Goal: Check status: Check status

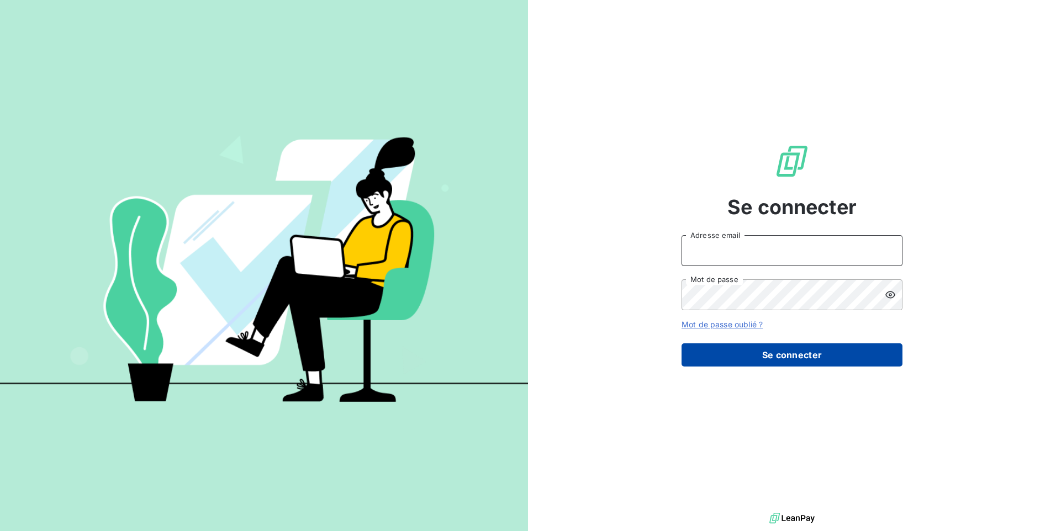
type input "[EMAIL_ADDRESS][DOMAIN_NAME]"
click at [805, 347] on button "Se connecter" at bounding box center [791, 354] width 221 height 23
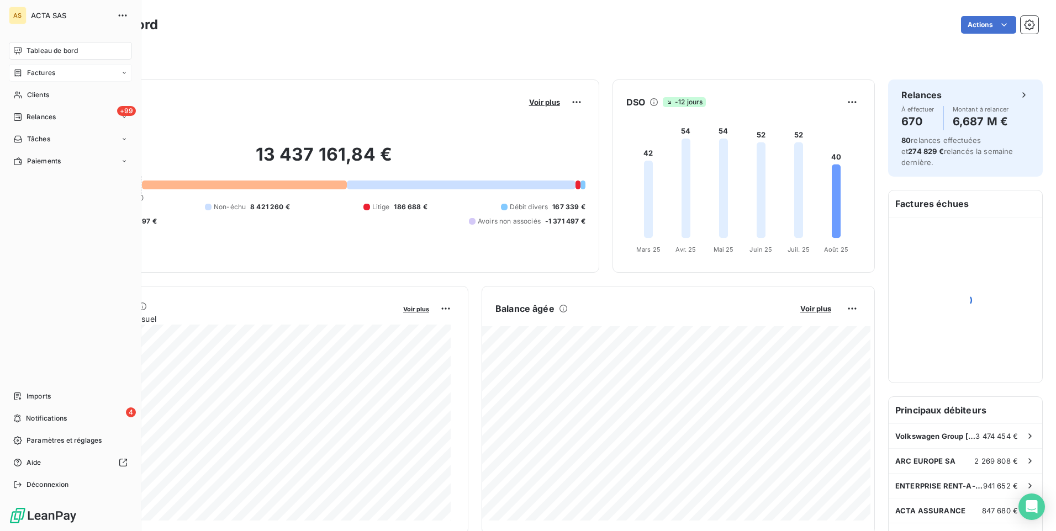
click at [55, 69] on span "Factures" at bounding box center [41, 73] width 28 height 10
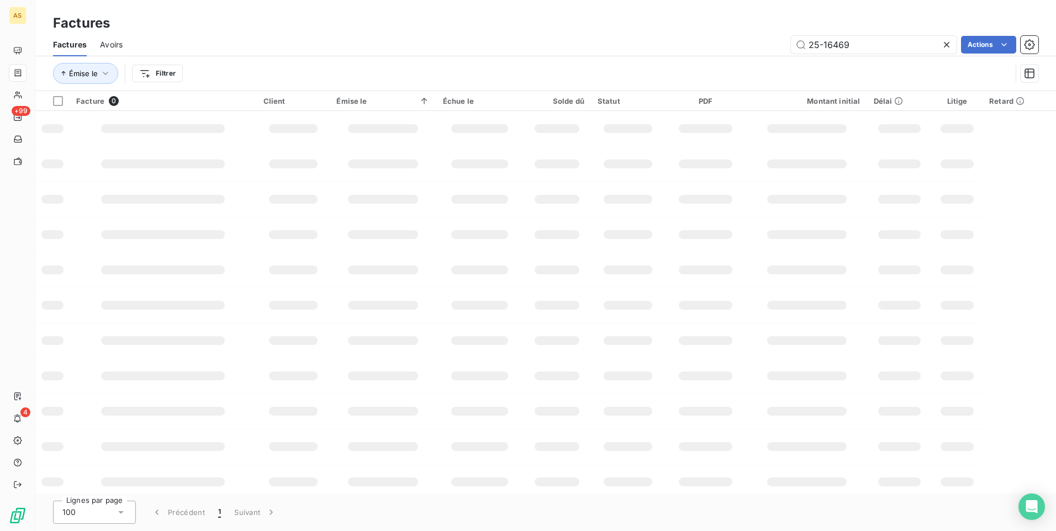
drag, startPoint x: 886, startPoint y: 49, endPoint x: 723, endPoint y: 42, distance: 163.0
click at [723, 42] on div "25-16469 Actions" at bounding box center [587, 45] width 902 height 18
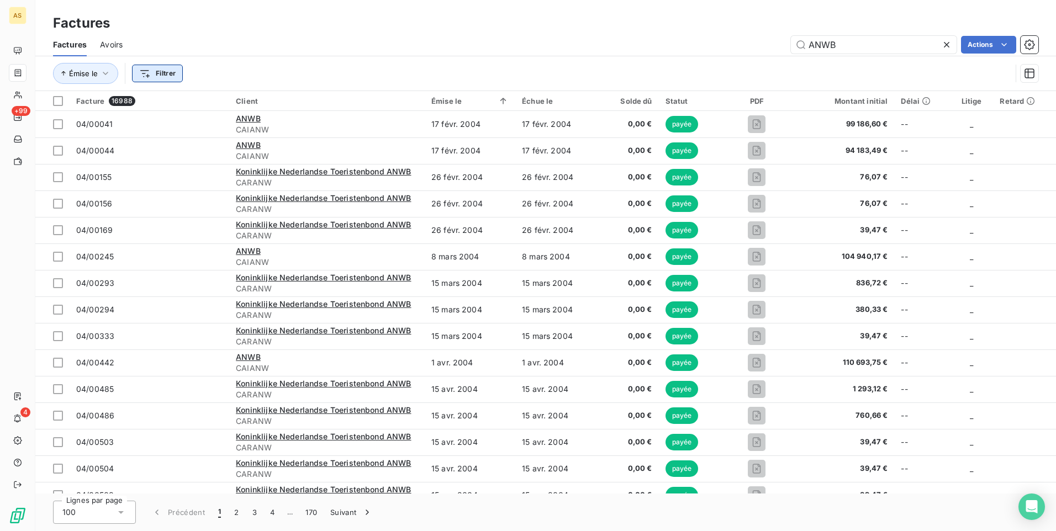
type input "ANWB"
click at [171, 76] on html "AS +99 4 Factures Factures Avoirs ANWB Actions Émise le Filtrer Facture 16988 C…" at bounding box center [528, 265] width 1056 height 531
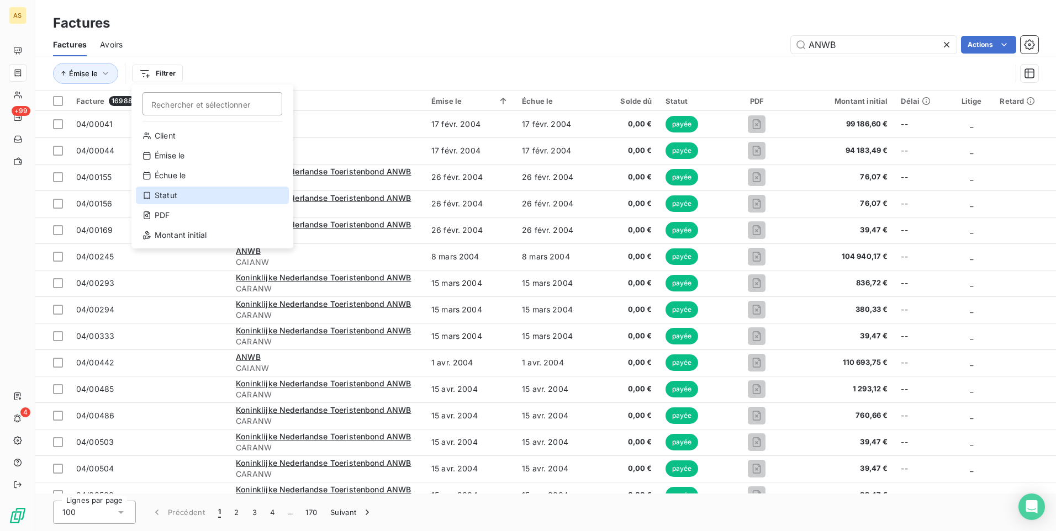
click at [172, 203] on div "Statut" at bounding box center [212, 196] width 153 height 18
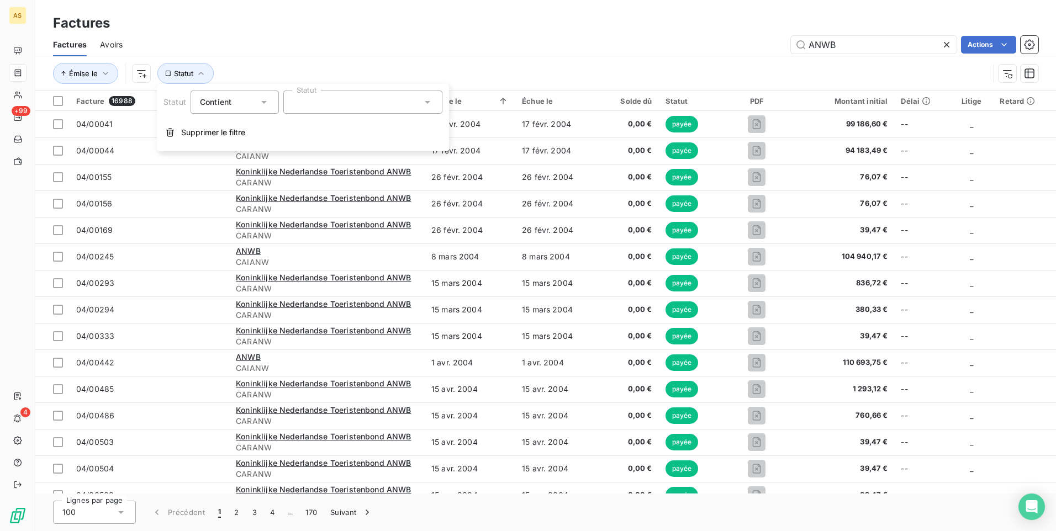
click at [266, 103] on icon at bounding box center [263, 102] width 11 height 11
click at [344, 108] on div at bounding box center [362, 102] width 159 height 23
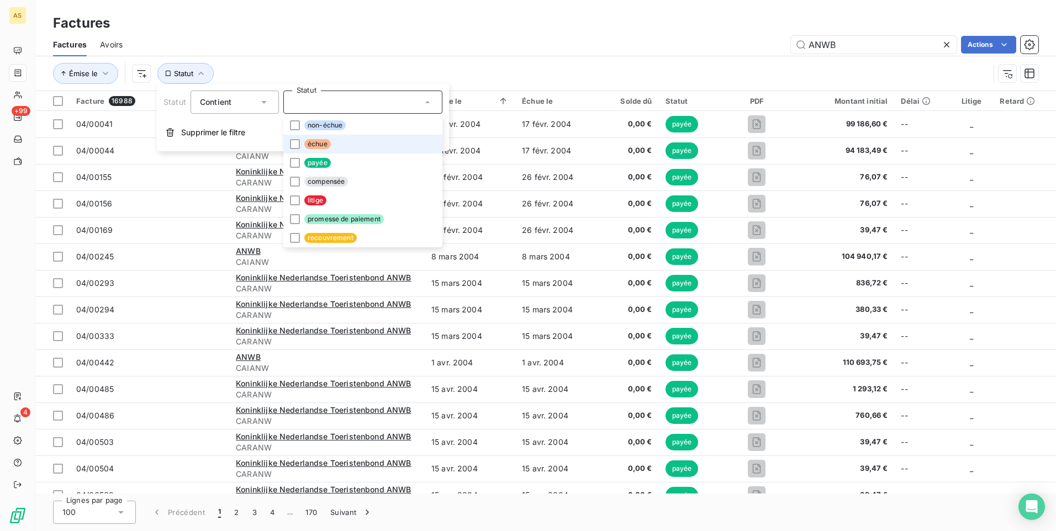
drag, startPoint x: 330, startPoint y: 147, endPoint x: 341, endPoint y: 145, distance: 10.7
click at [330, 147] on li "échue" at bounding box center [362, 144] width 159 height 19
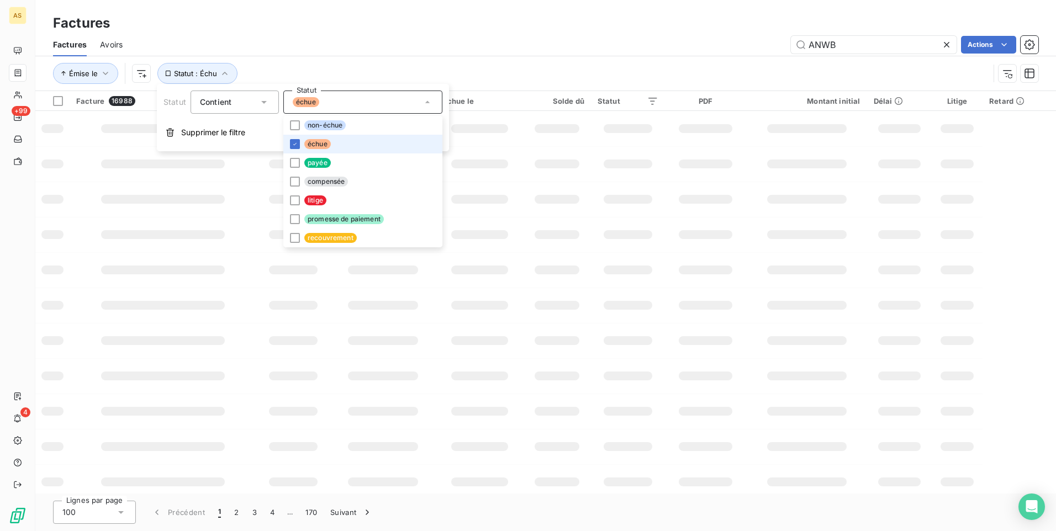
click at [372, 139] on li "échue" at bounding box center [362, 144] width 159 height 19
click at [295, 140] on div at bounding box center [295, 144] width 10 height 10
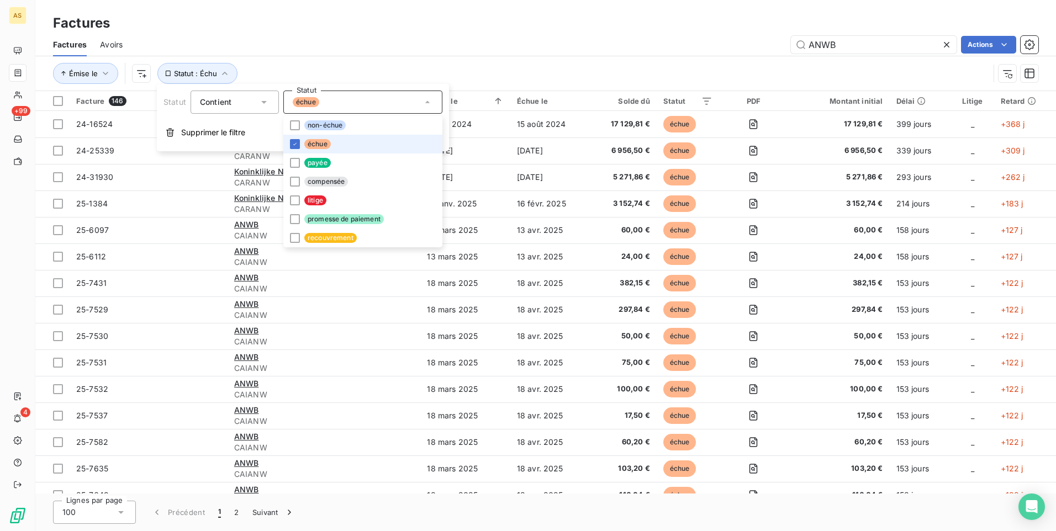
click at [316, 145] on span "échue" at bounding box center [317, 144] width 26 height 10
click at [295, 146] on div at bounding box center [295, 144] width 10 height 10
click at [517, 40] on div "ANWB Actions" at bounding box center [587, 45] width 902 height 18
